Goal: Information Seeking & Learning: Understand process/instructions

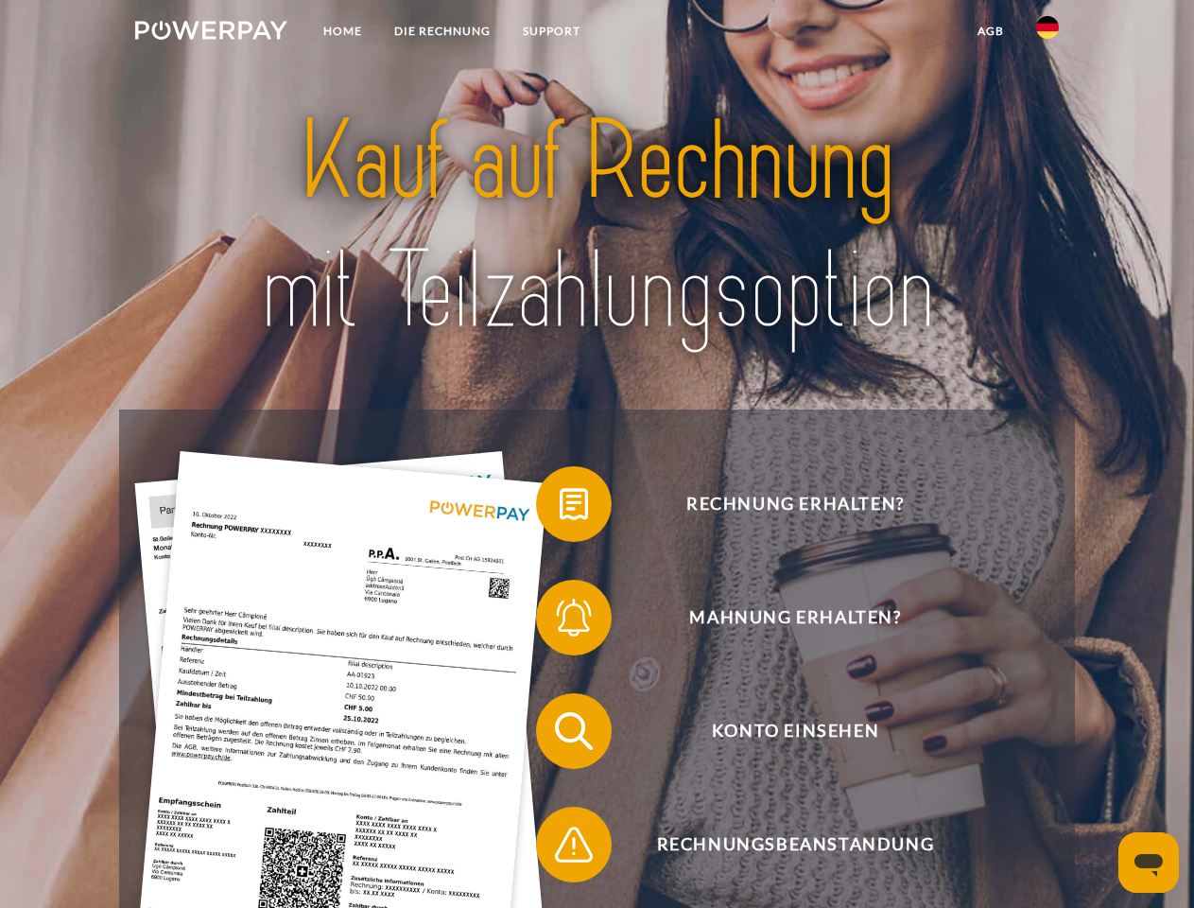
click at [211, 33] on img at bounding box center [211, 30] width 152 height 19
click at [1048, 33] on img at bounding box center [1048, 27] width 23 height 23
click at [990, 31] on link "agb" at bounding box center [991, 31] width 59 height 34
click at [560, 508] on span at bounding box center [545, 504] width 95 height 95
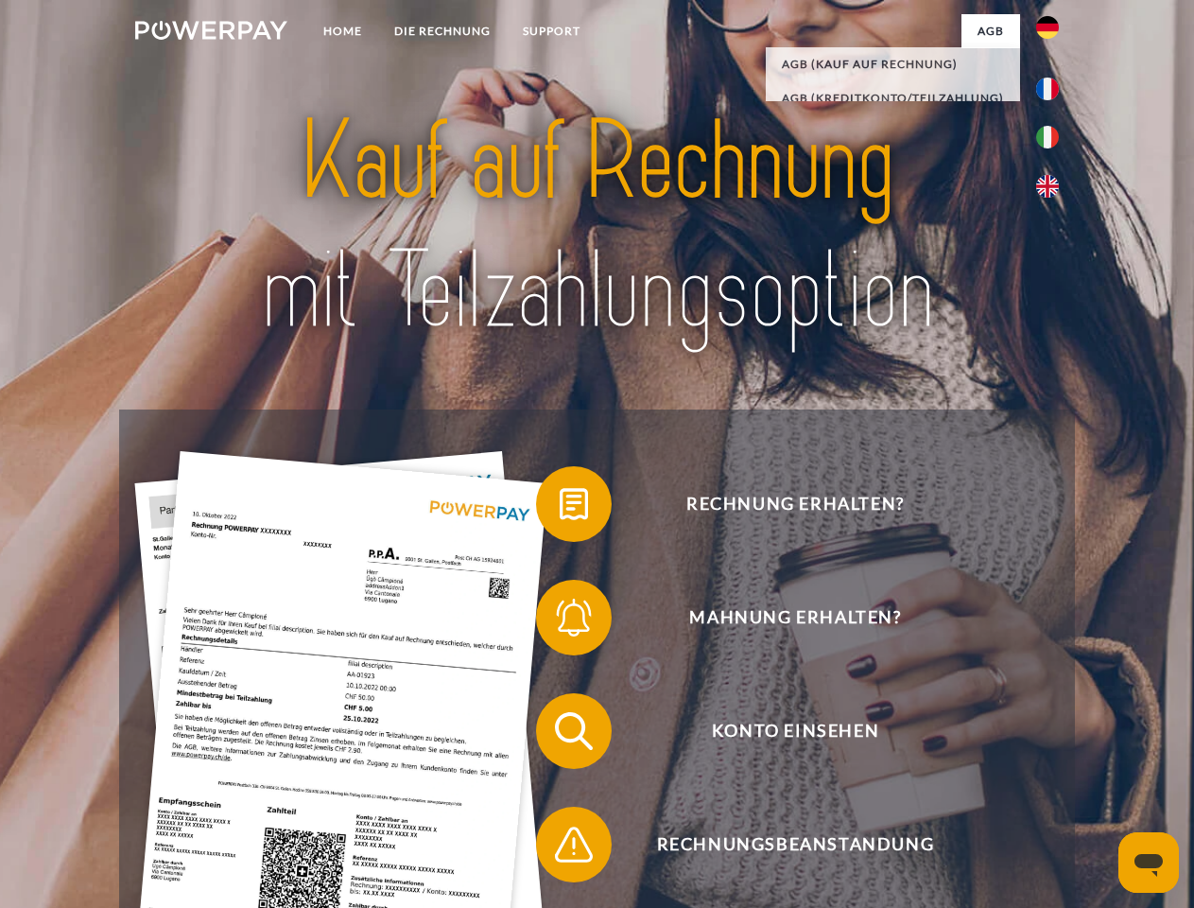
click at [560, 621] on span at bounding box center [545, 617] width 95 height 95
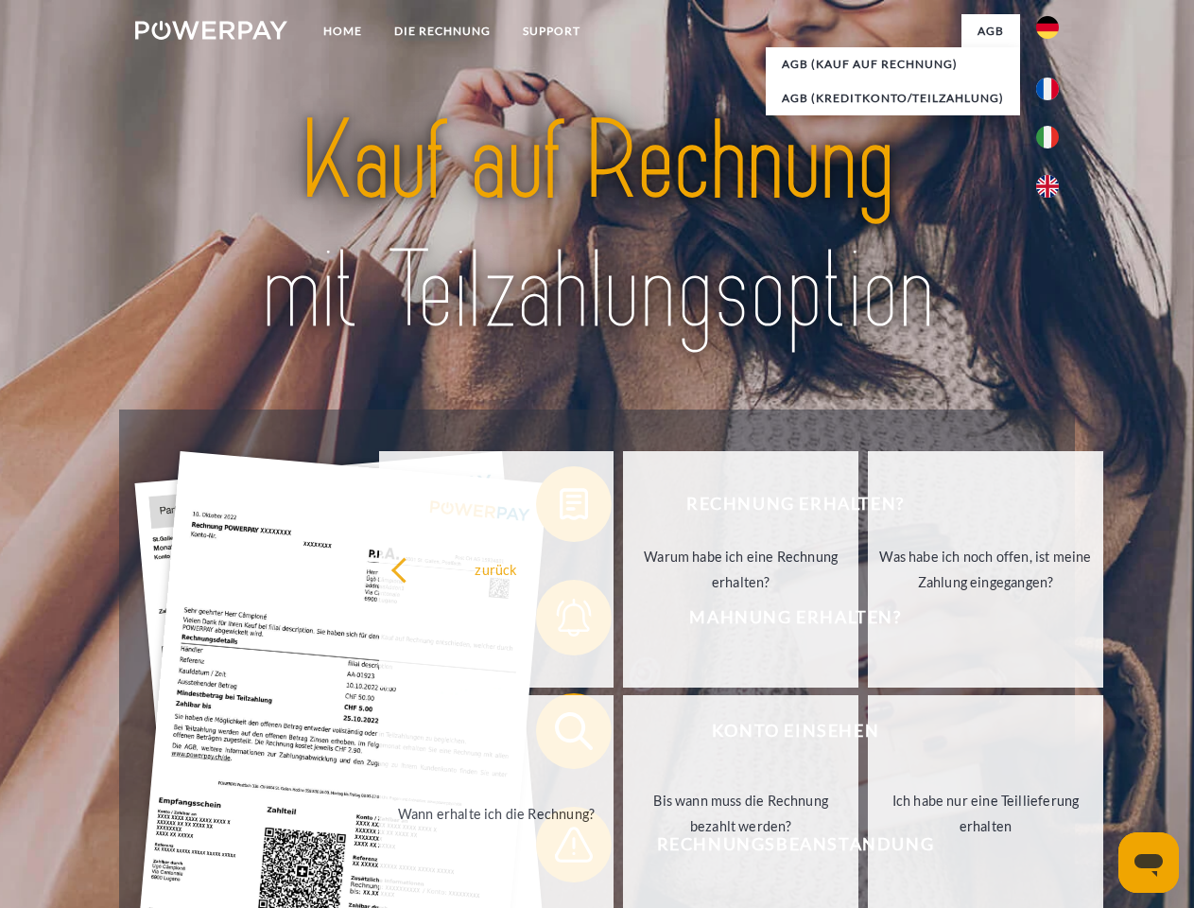
click at [623, 735] on link "Bis wann muss die Rechnung bezahlt werden?" at bounding box center [740, 813] width 235 height 236
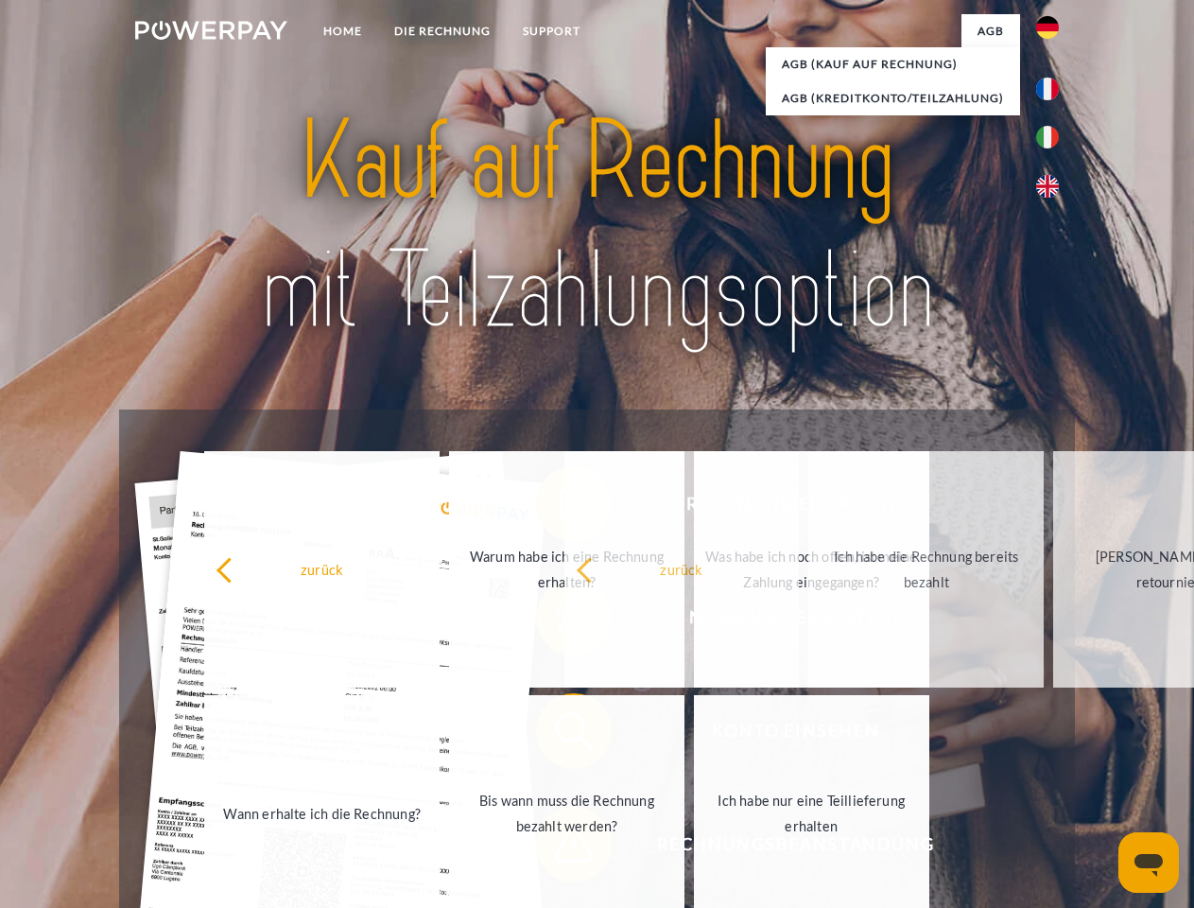
click at [560, 848] on span at bounding box center [545, 844] width 95 height 95
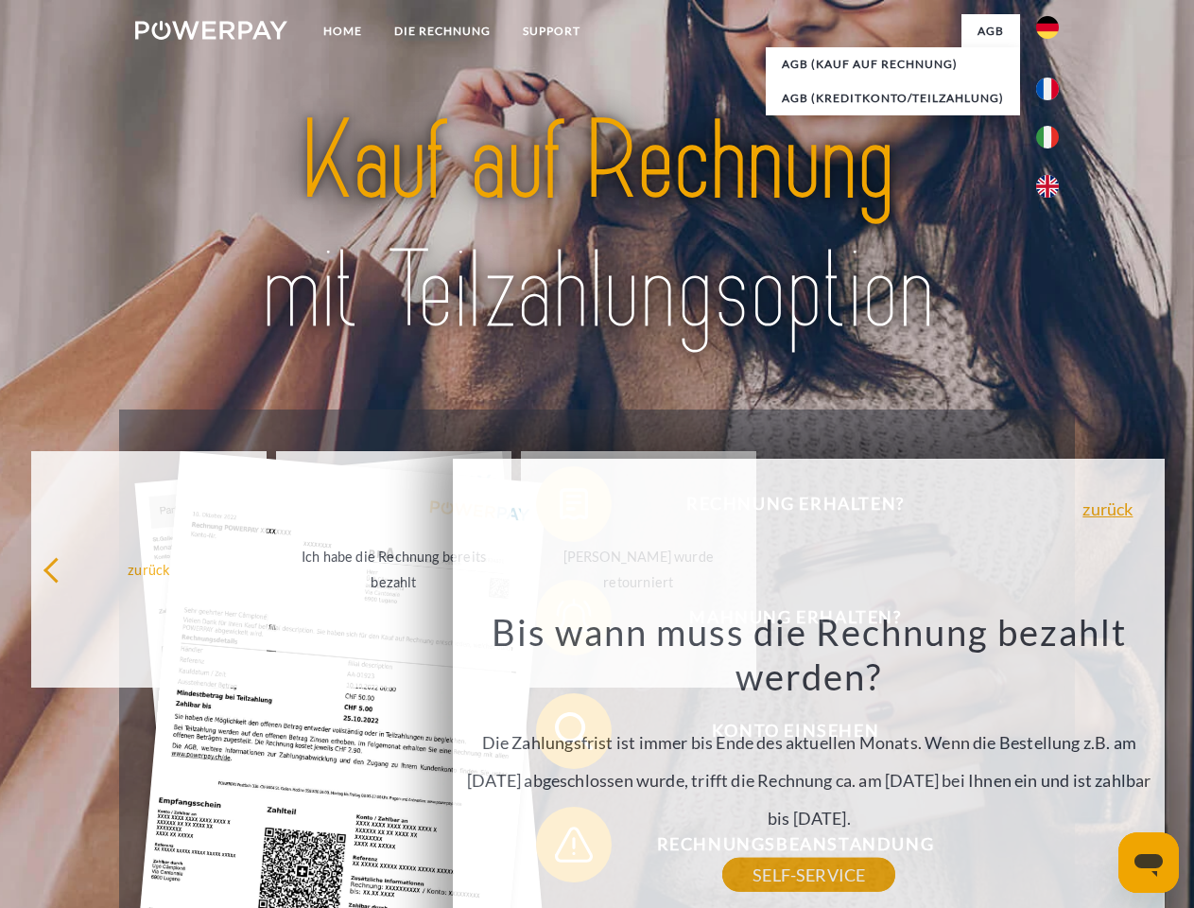
click at [1149, 863] on icon "Messaging-Fenster öffnen" at bounding box center [1149, 865] width 28 height 23
